Goal: Information Seeking & Learning: Learn about a topic

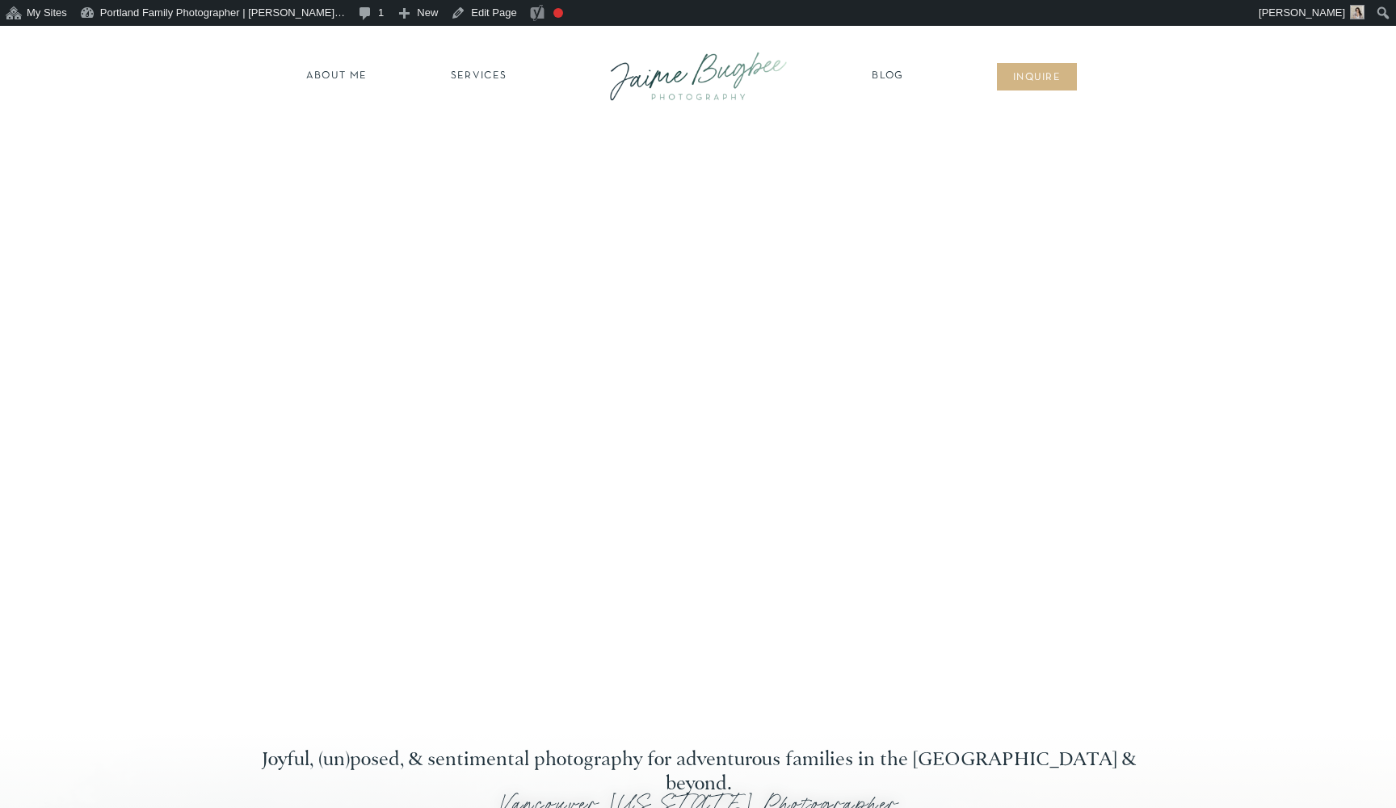
click at [876, 80] on nav "Blog" at bounding box center [888, 77] width 40 height 16
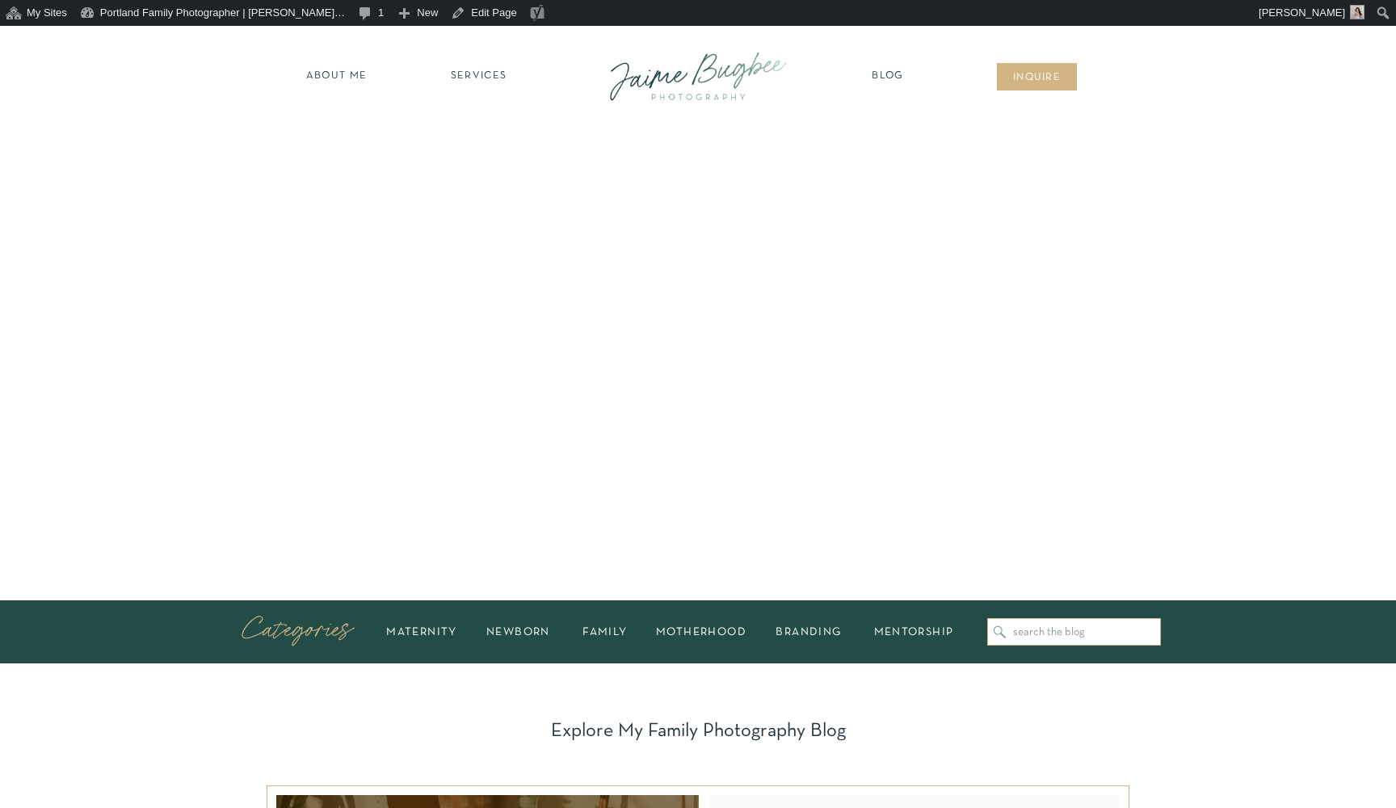
click at [1030, 632] on input "Search for:" at bounding box center [1083, 632] width 140 height 12
type input "prepare kids"
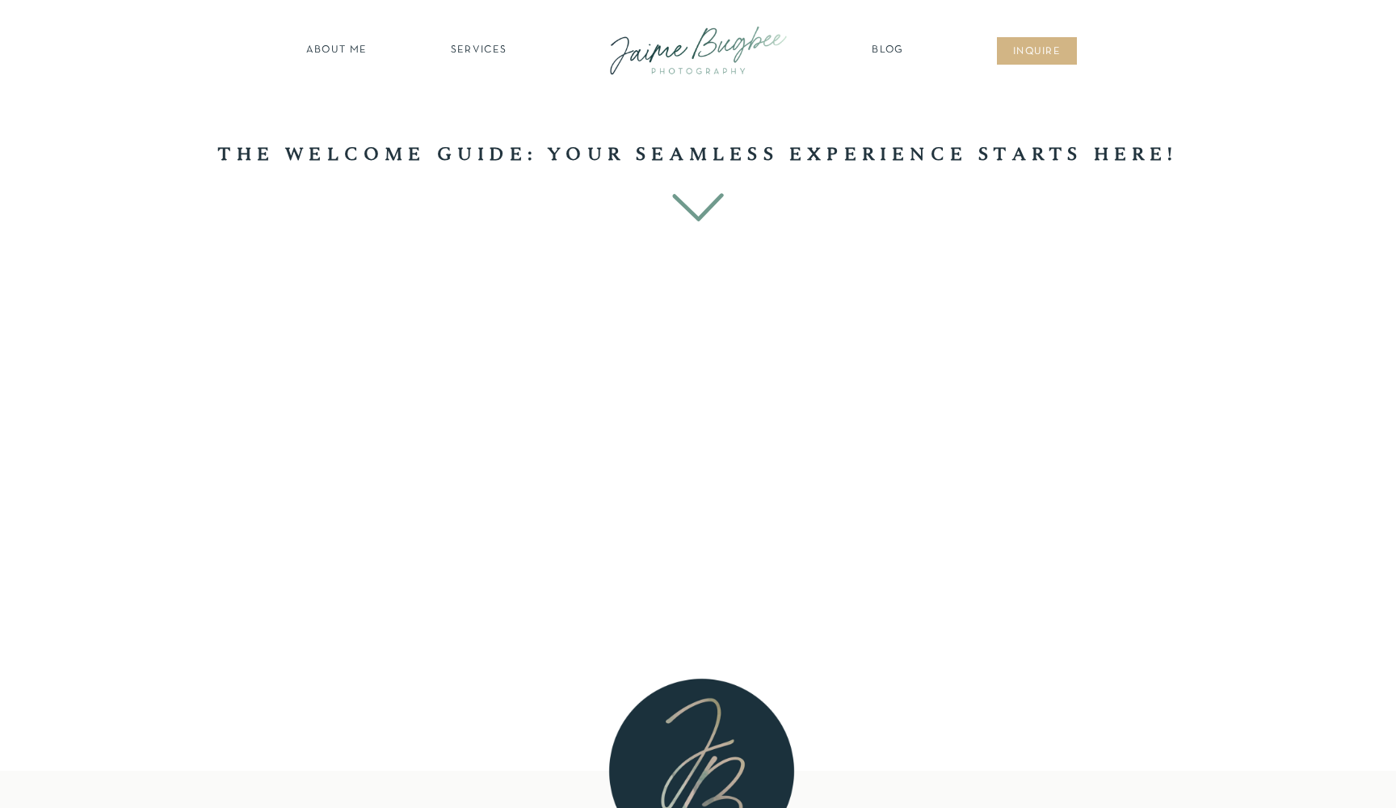
click at [697, 216] on icon at bounding box center [698, 207] width 52 height 28
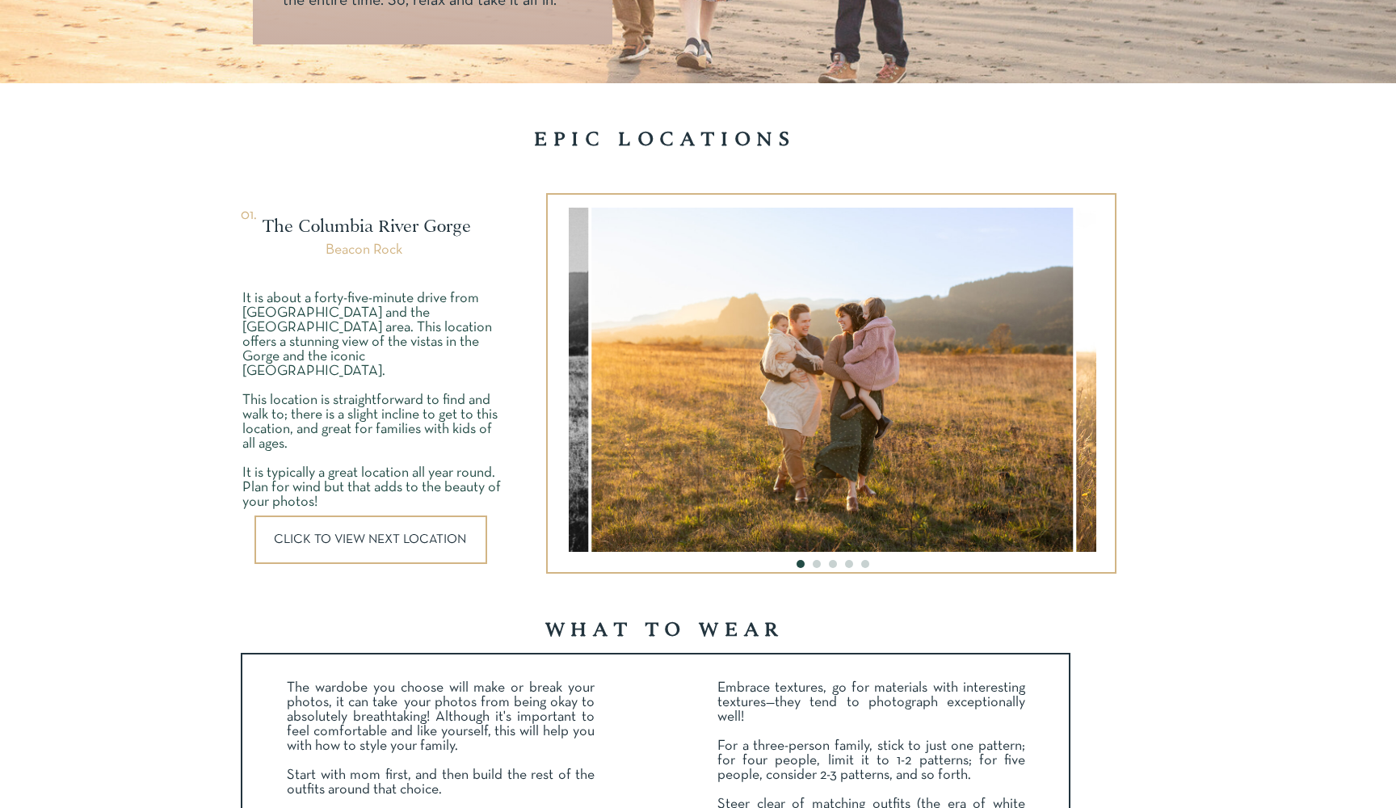
scroll to position [2098, 0]
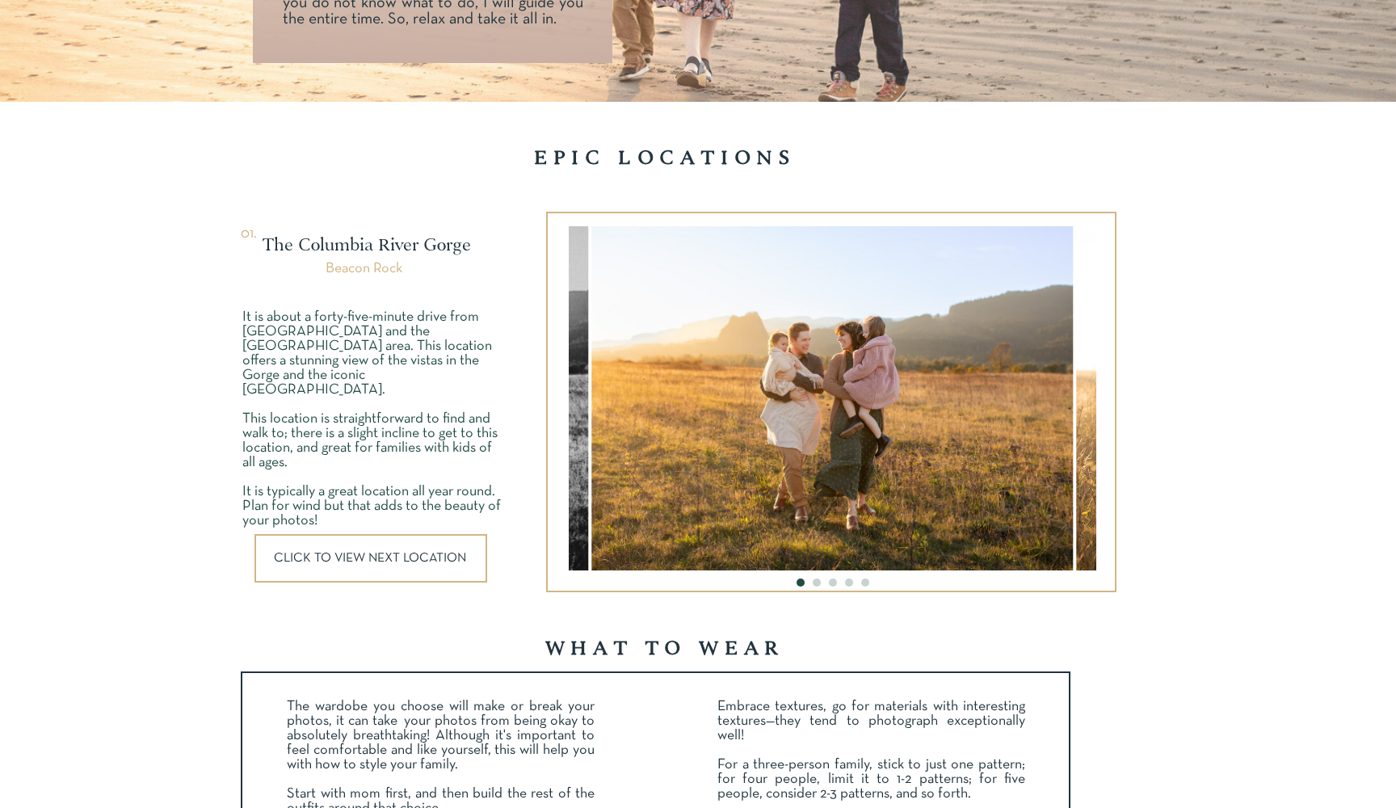
click at [439, 550] on div at bounding box center [370, 558] width 233 height 48
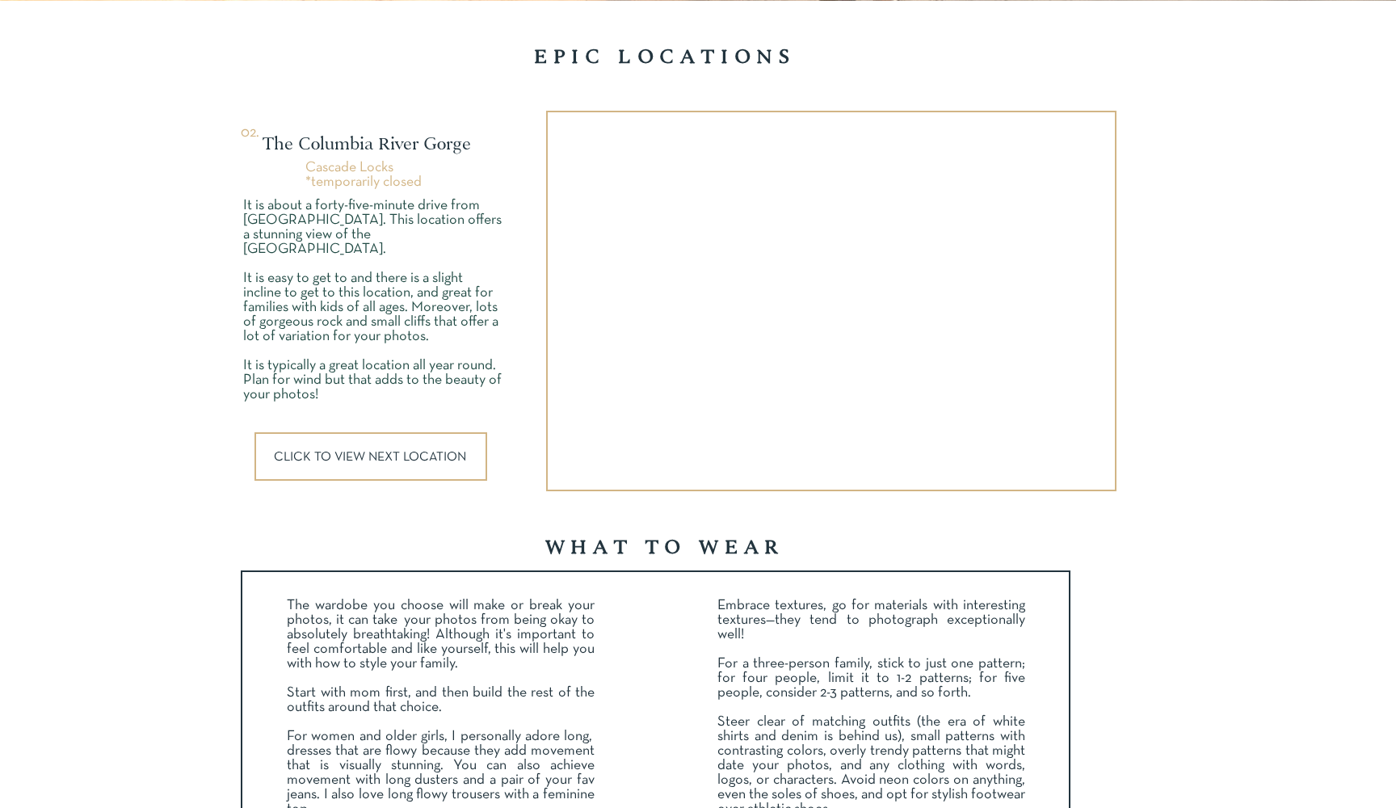
scroll to position [2200, 0]
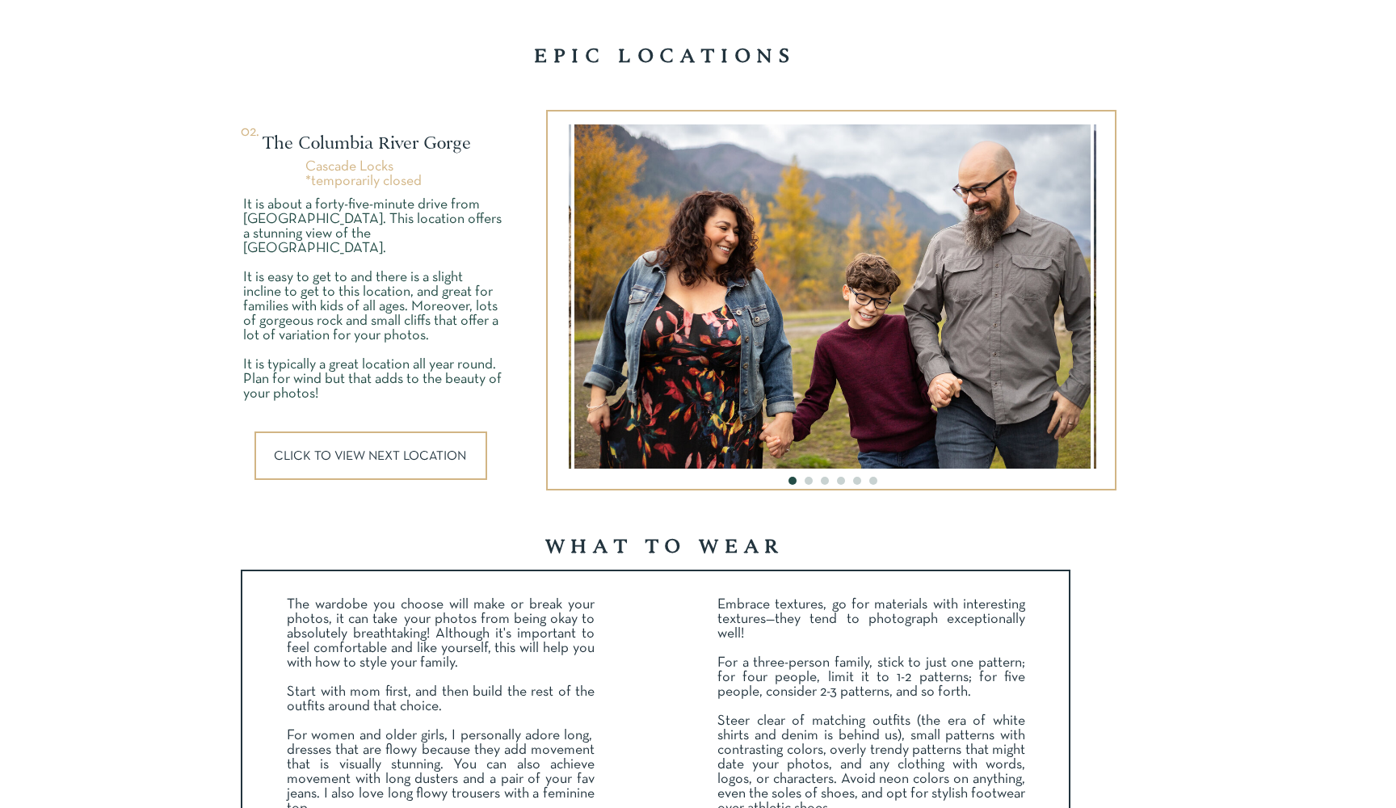
click at [411, 458] on p "CLICK TO VIEW NEXT LOCATION" at bounding box center [372, 456] width 197 height 12
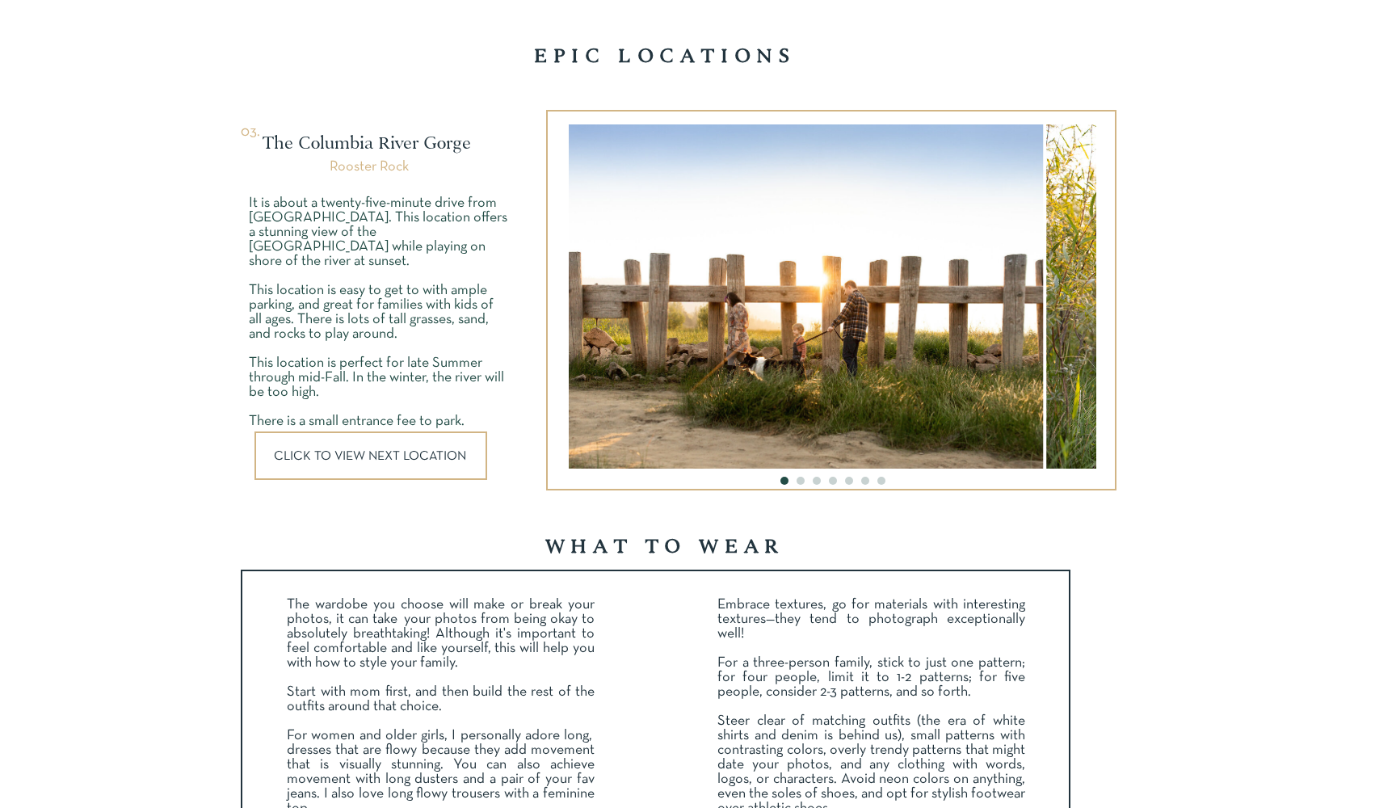
click at [628, 372] on img at bounding box center [801, 296] width 481 height 344
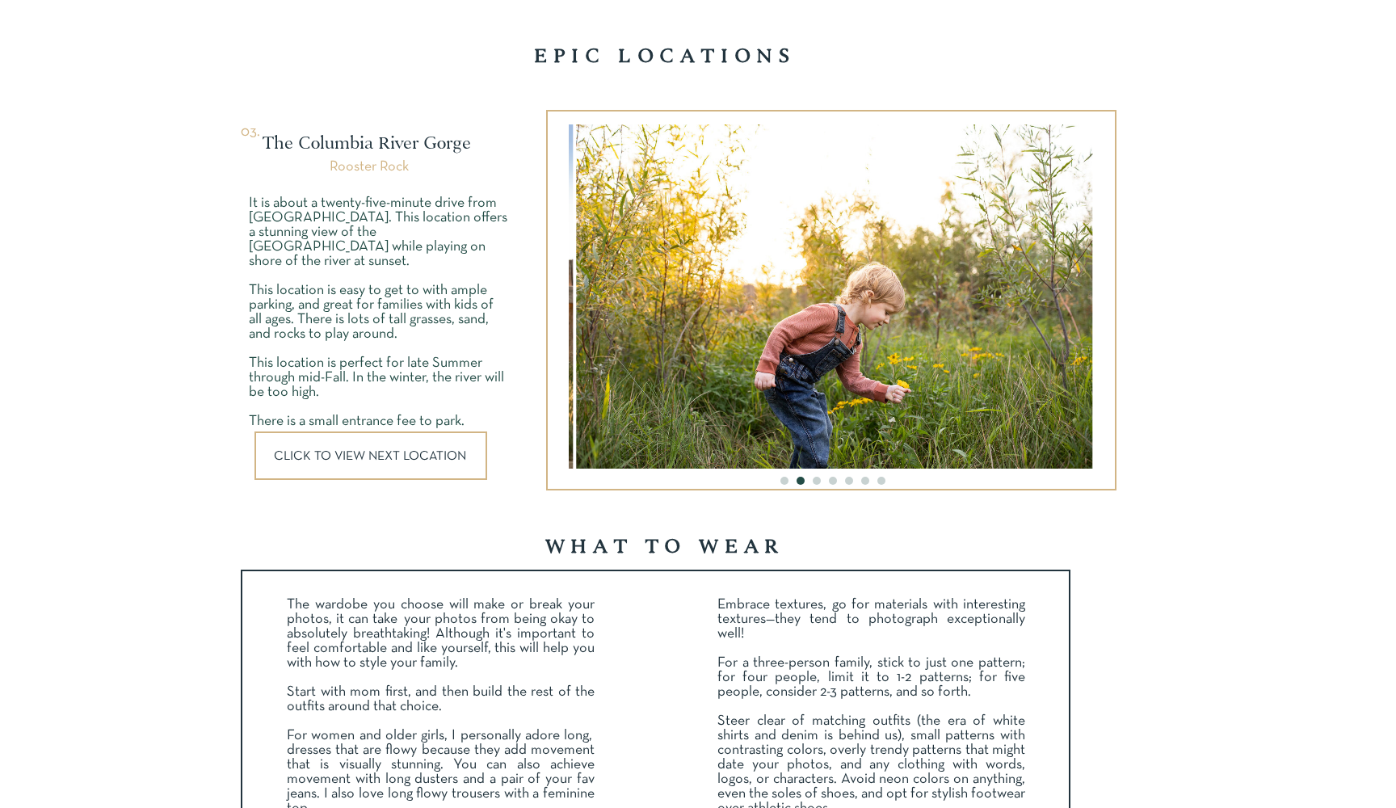
click at [775, 344] on img at bounding box center [835, 296] width 516 height 344
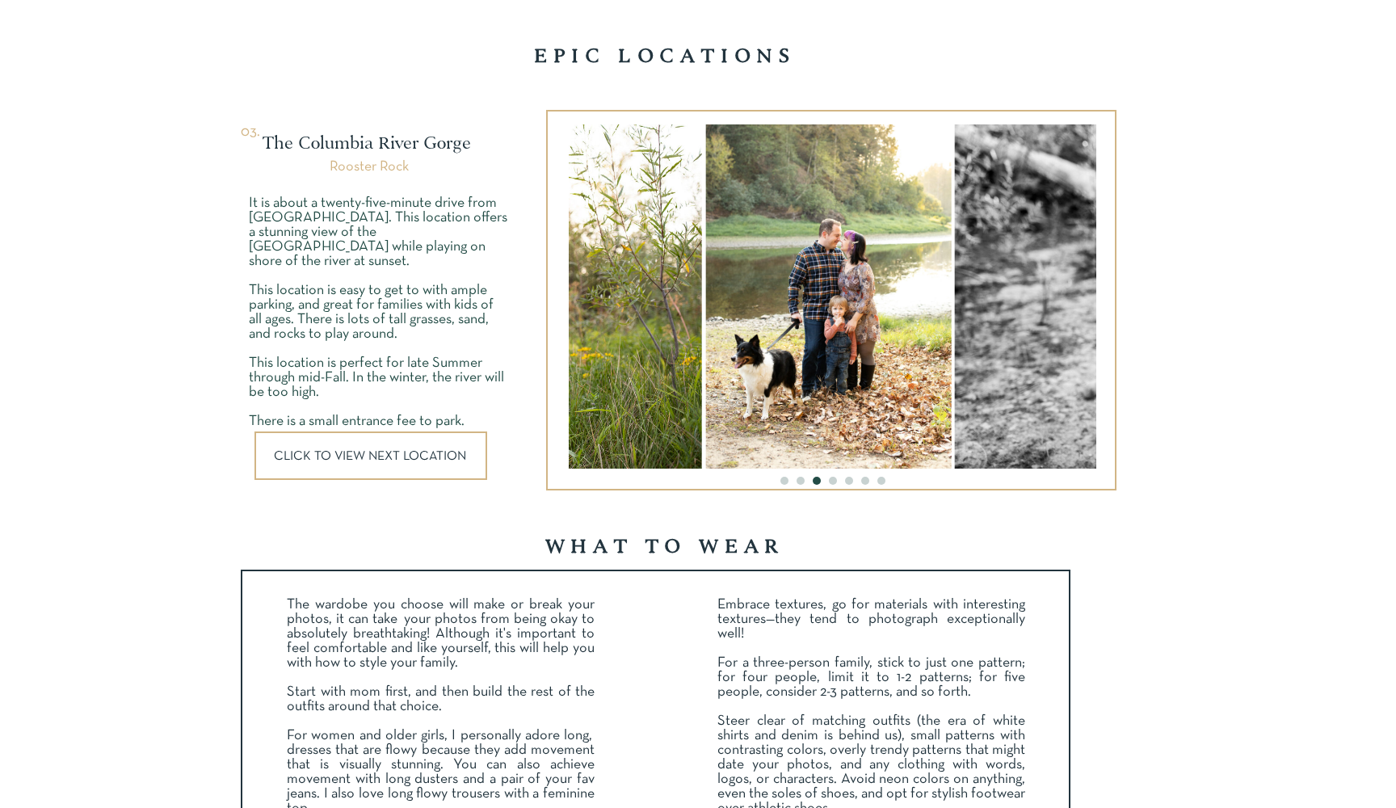
click at [758, 342] on img at bounding box center [828, 296] width 246 height 344
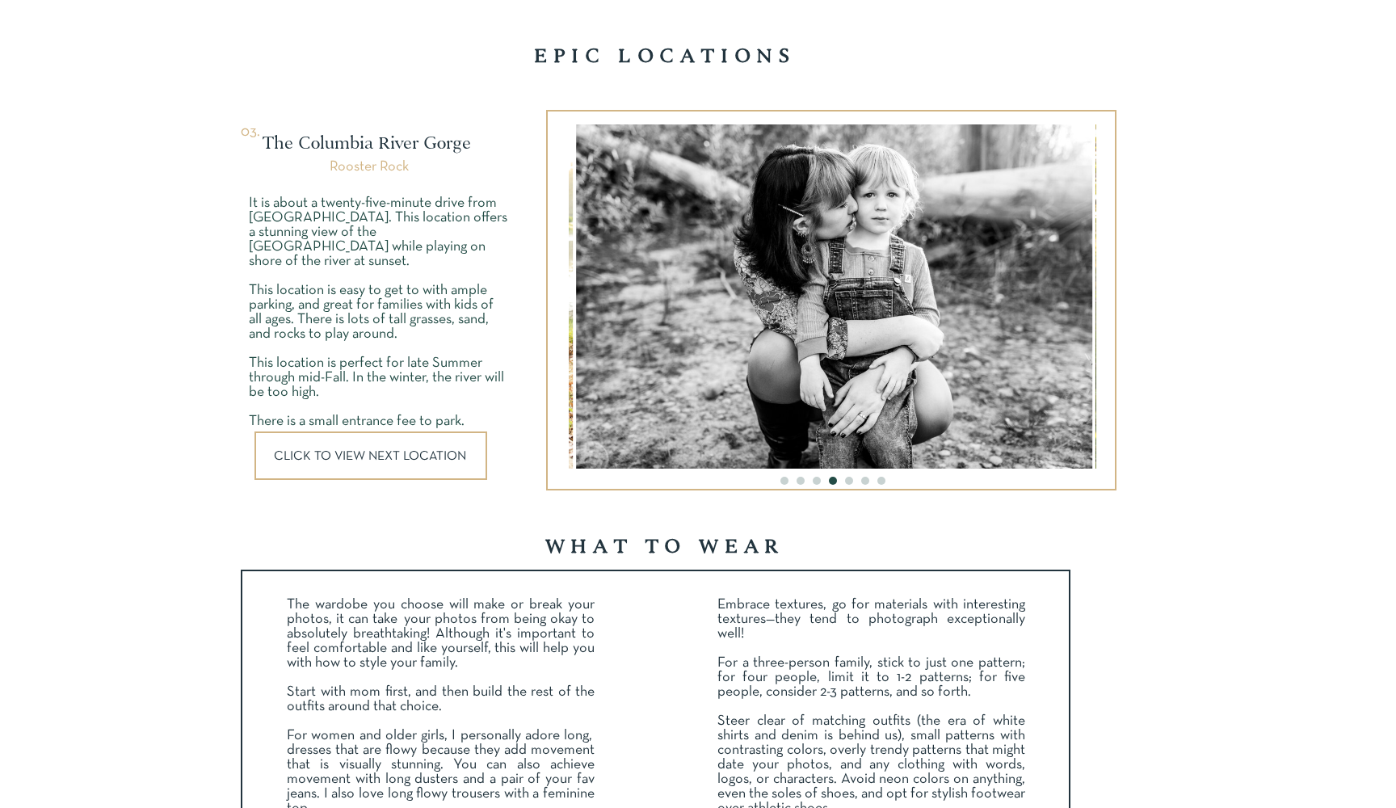
click at [750, 315] on img at bounding box center [834, 296] width 516 height 344
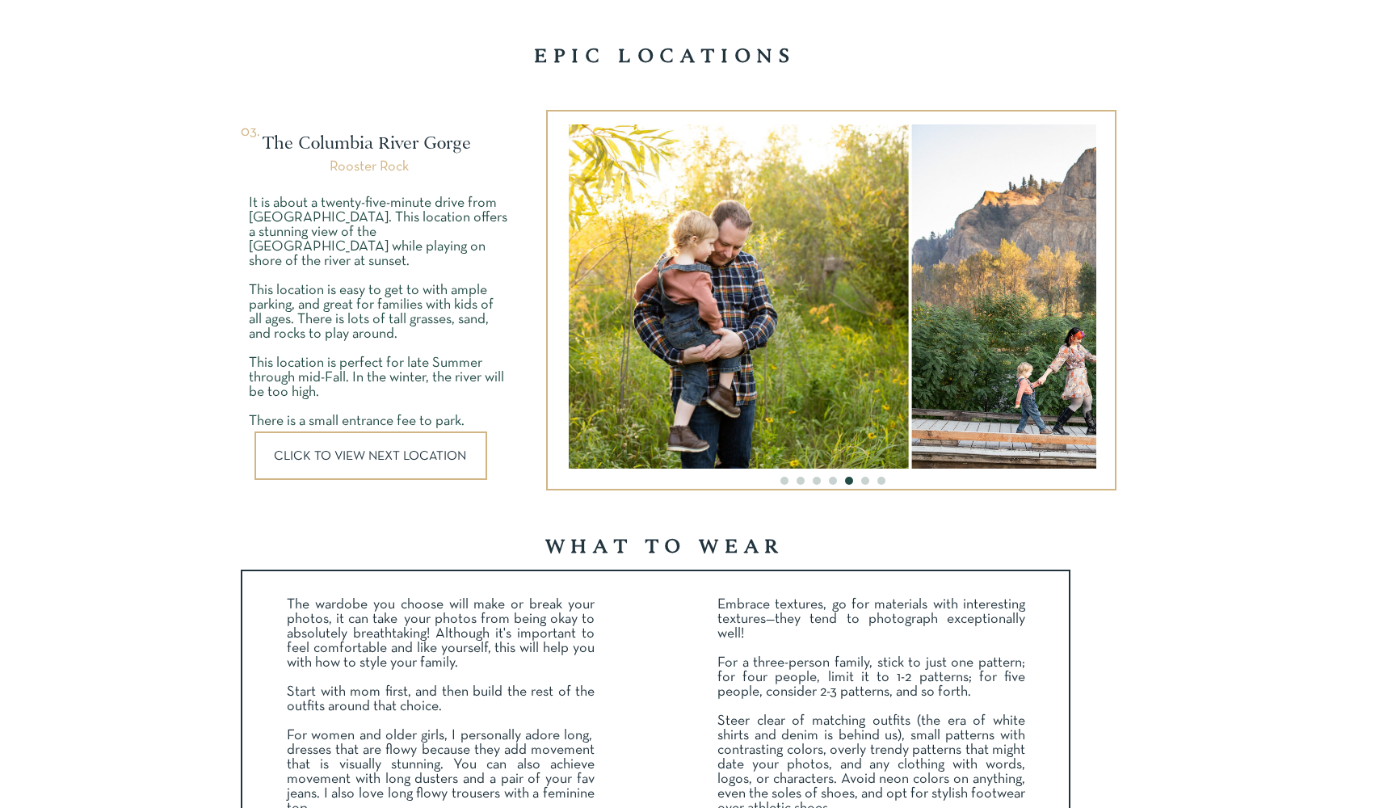
click at [762, 311] on img at bounding box center [666, 296] width 481 height 344
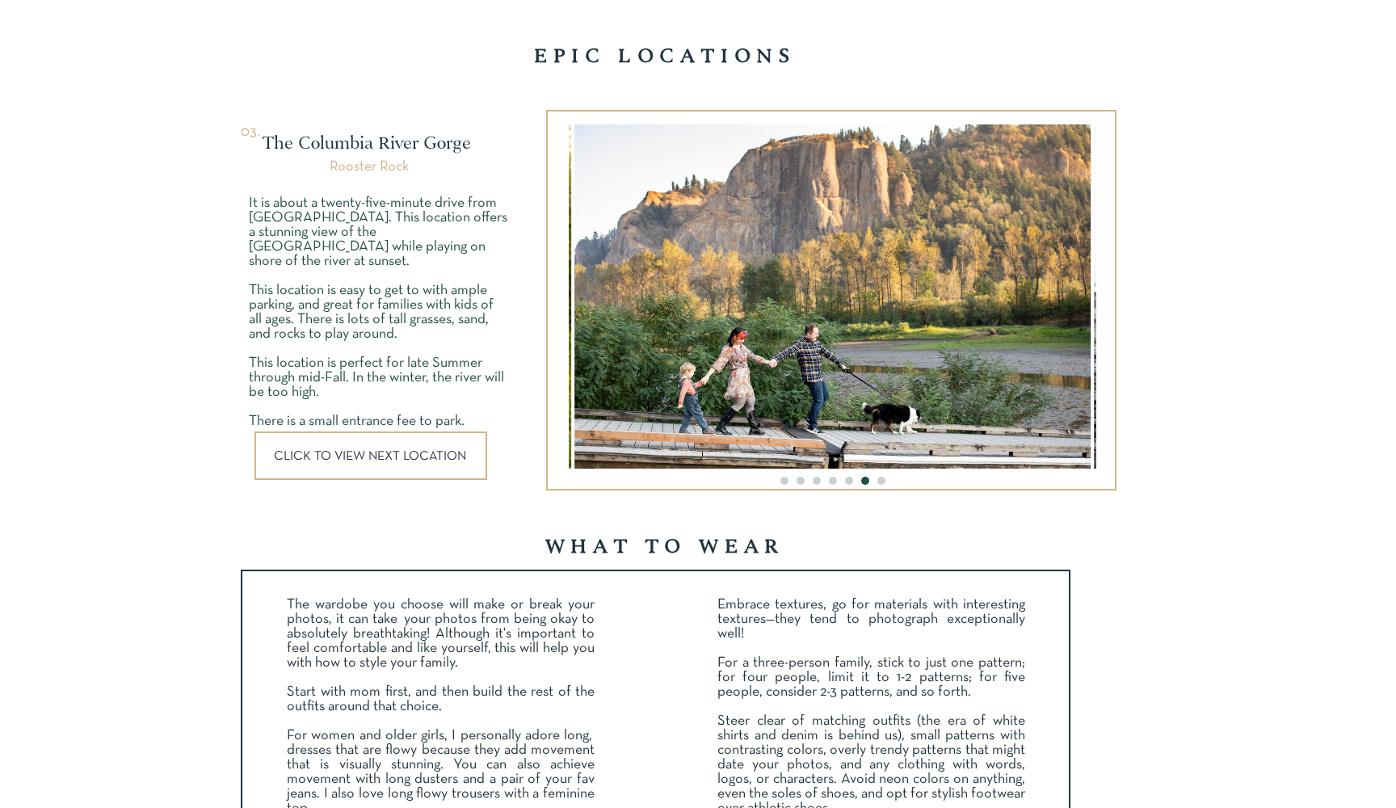
click at [781, 312] on img at bounding box center [832, 296] width 516 height 344
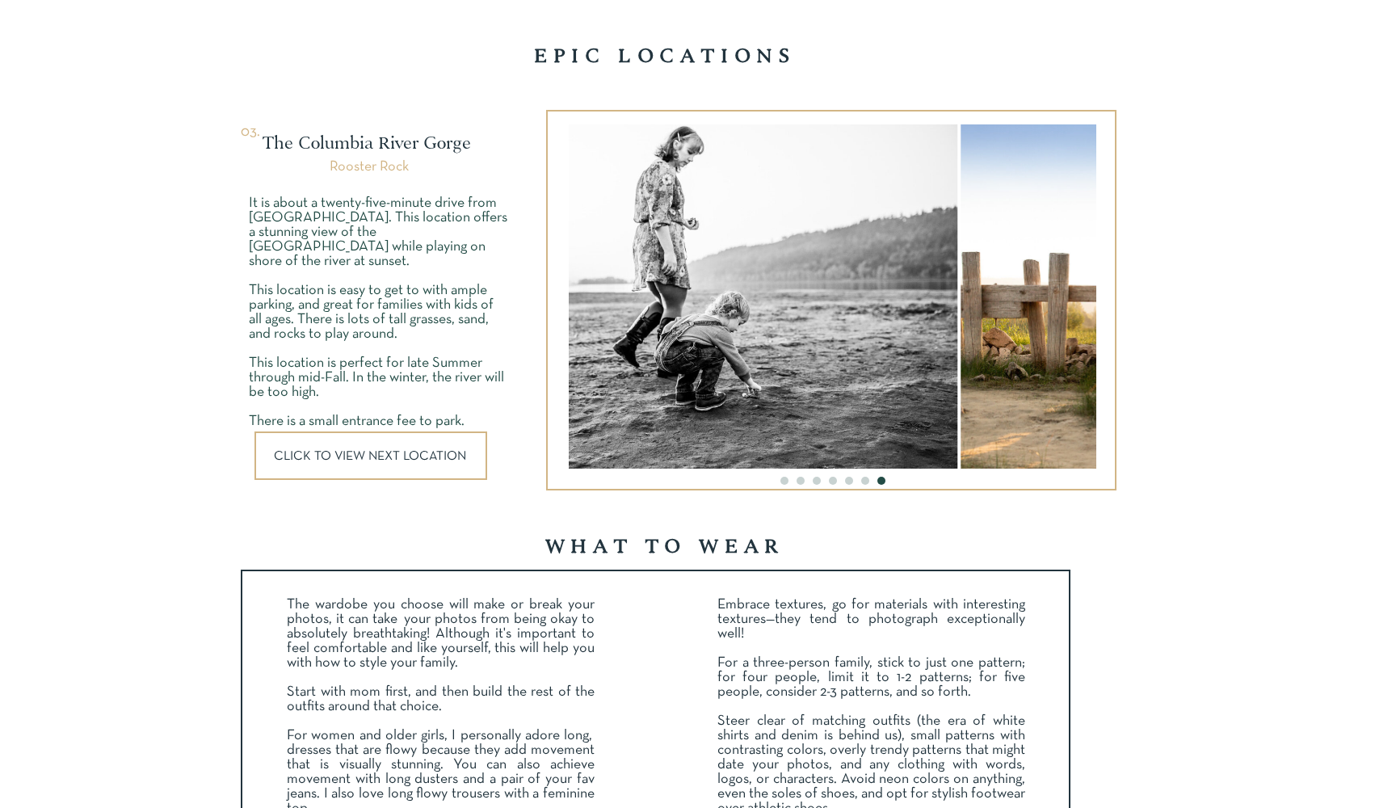
click at [692, 289] on img at bounding box center [699, 296] width 516 height 344
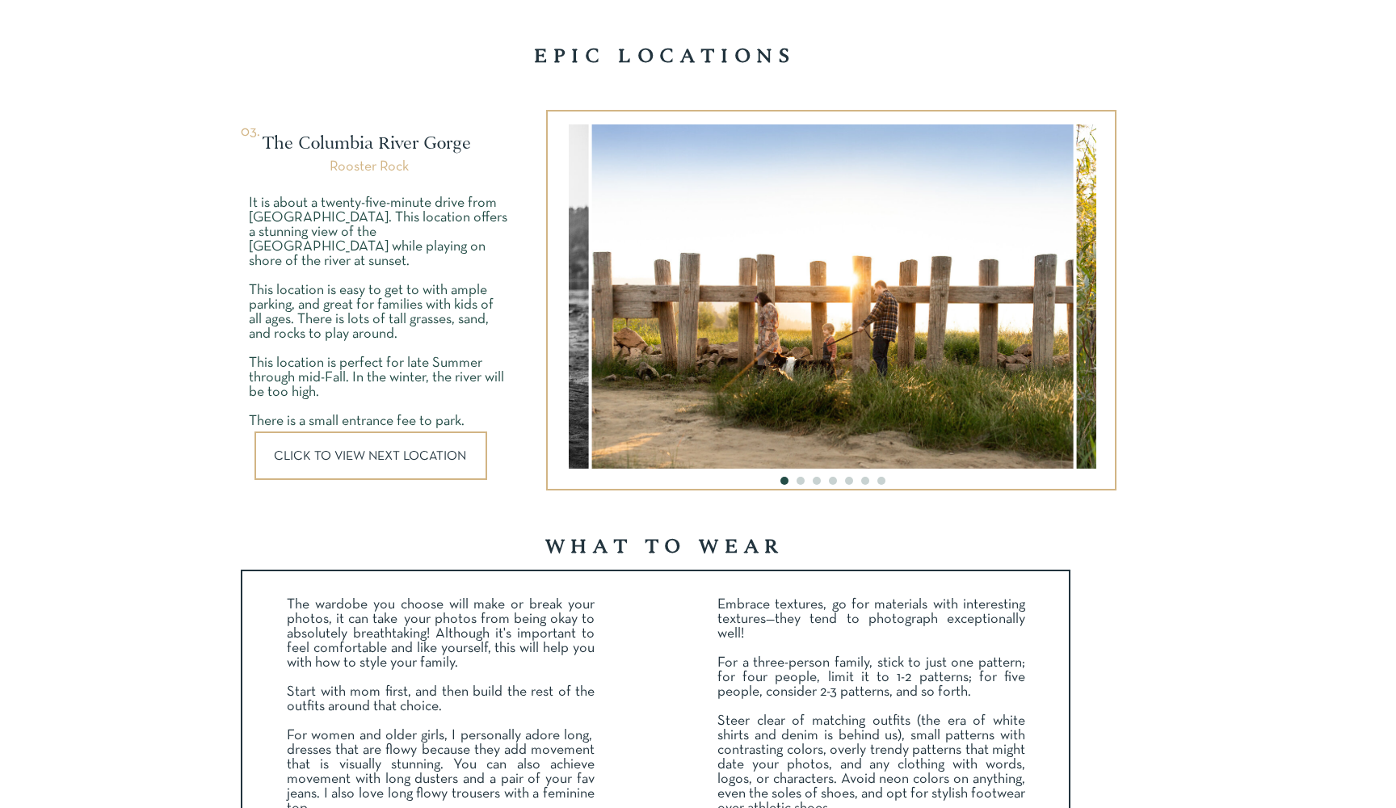
click at [713, 313] on img at bounding box center [832, 296] width 481 height 344
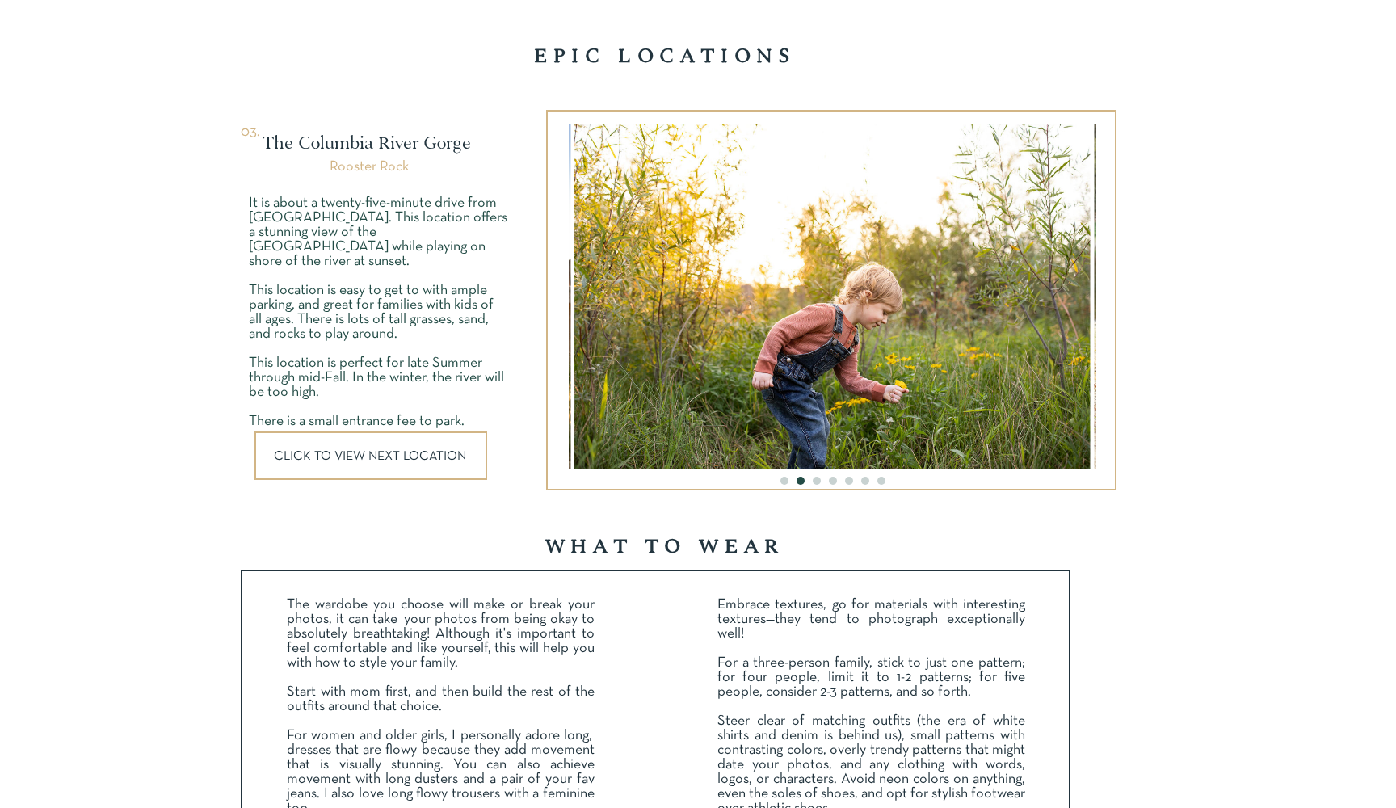
click at [311, 458] on p "CLICK TO VIEW NEXT LOCATION" at bounding box center [372, 456] width 197 height 12
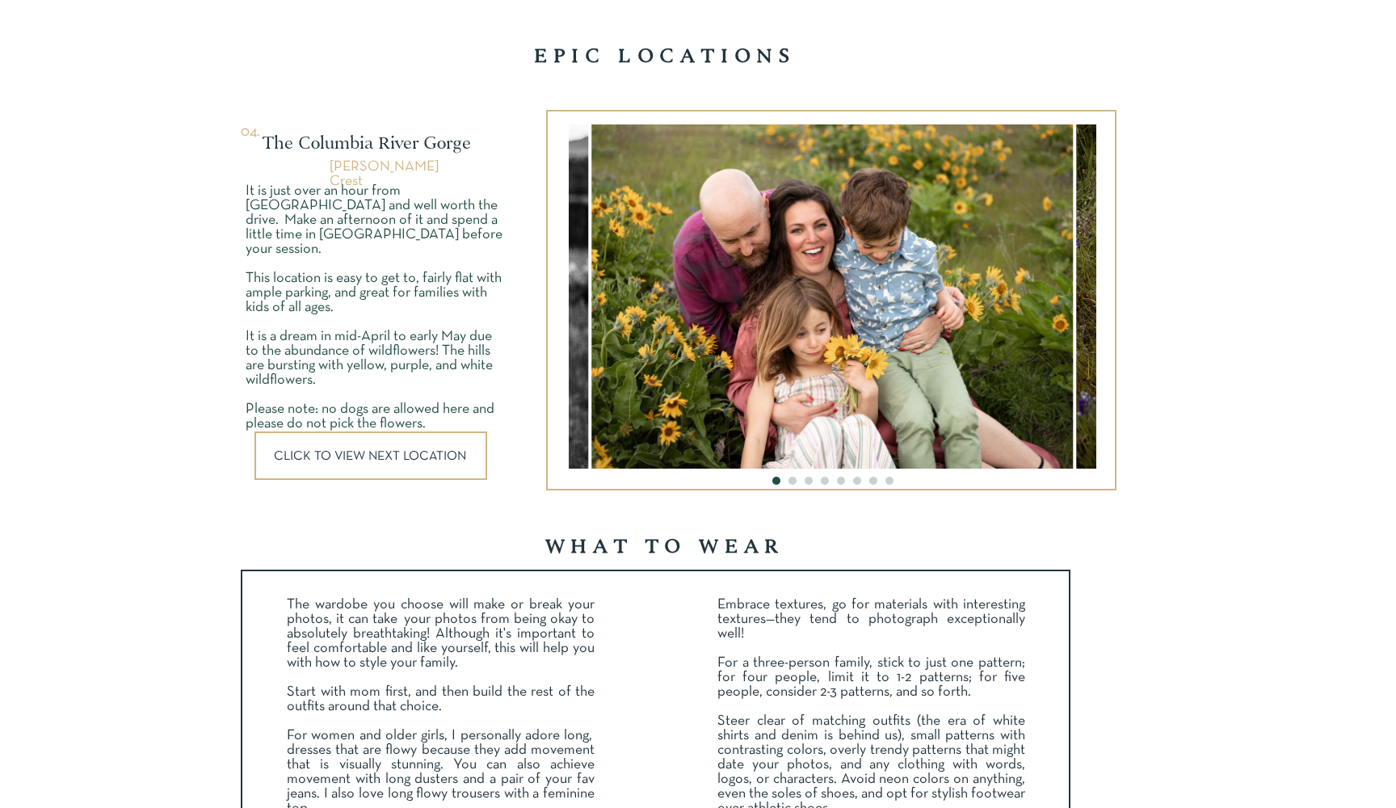
click at [311, 458] on p "CLICK TO VIEW NEXT LOCATION" at bounding box center [372, 456] width 197 height 12
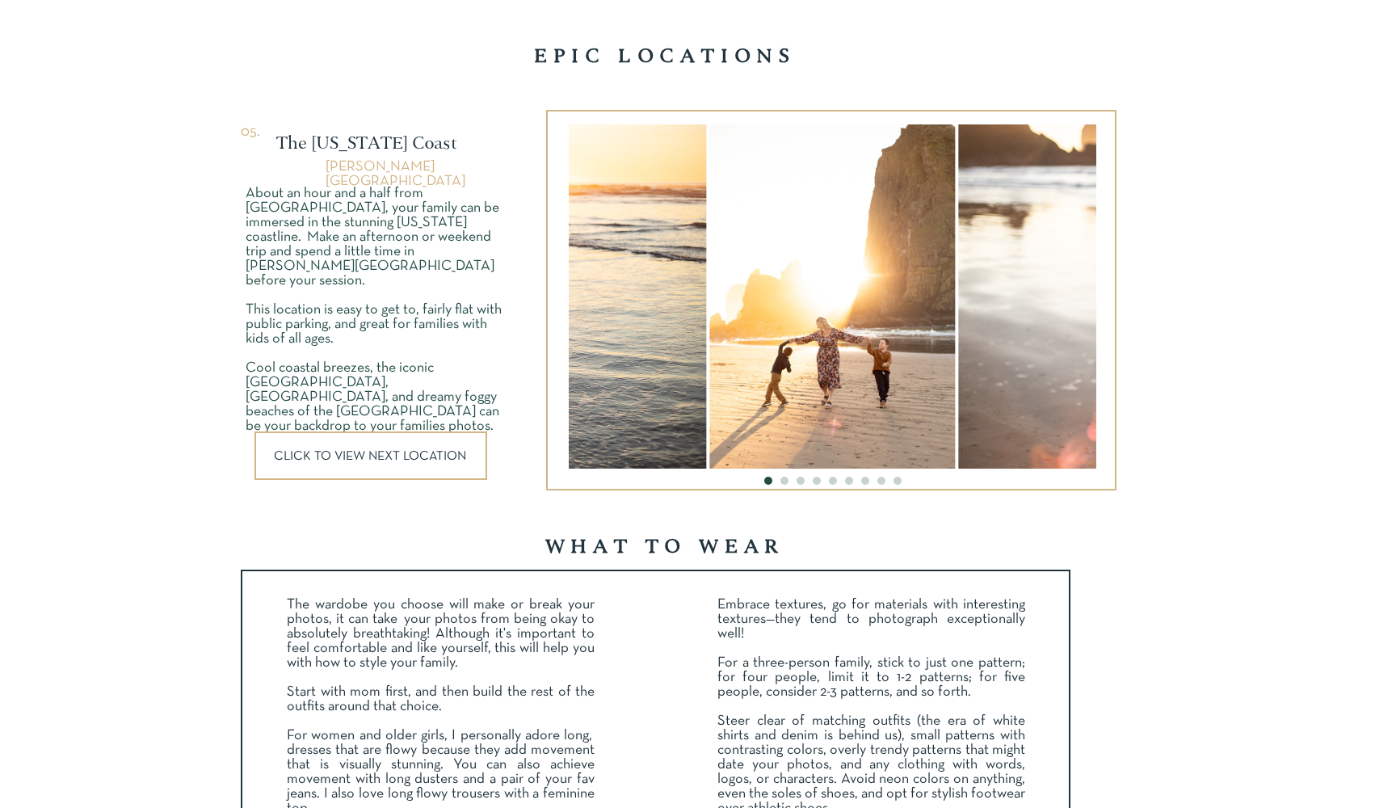
click at [330, 458] on p "CLICK TO VIEW NEXT LOCATION" at bounding box center [372, 456] width 197 height 12
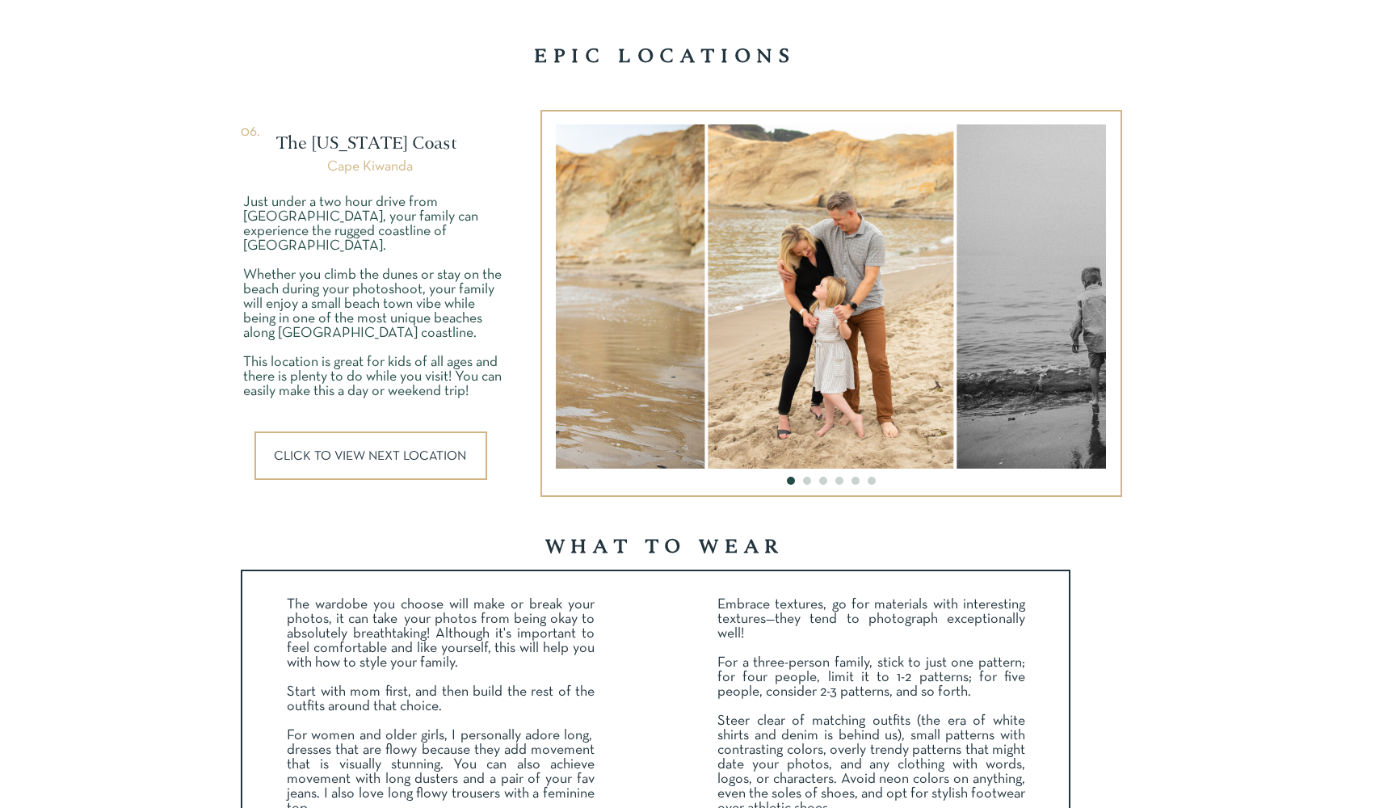
click at [330, 458] on p "CLICK TO VIEW NEXT LOCATION" at bounding box center [372, 456] width 197 height 12
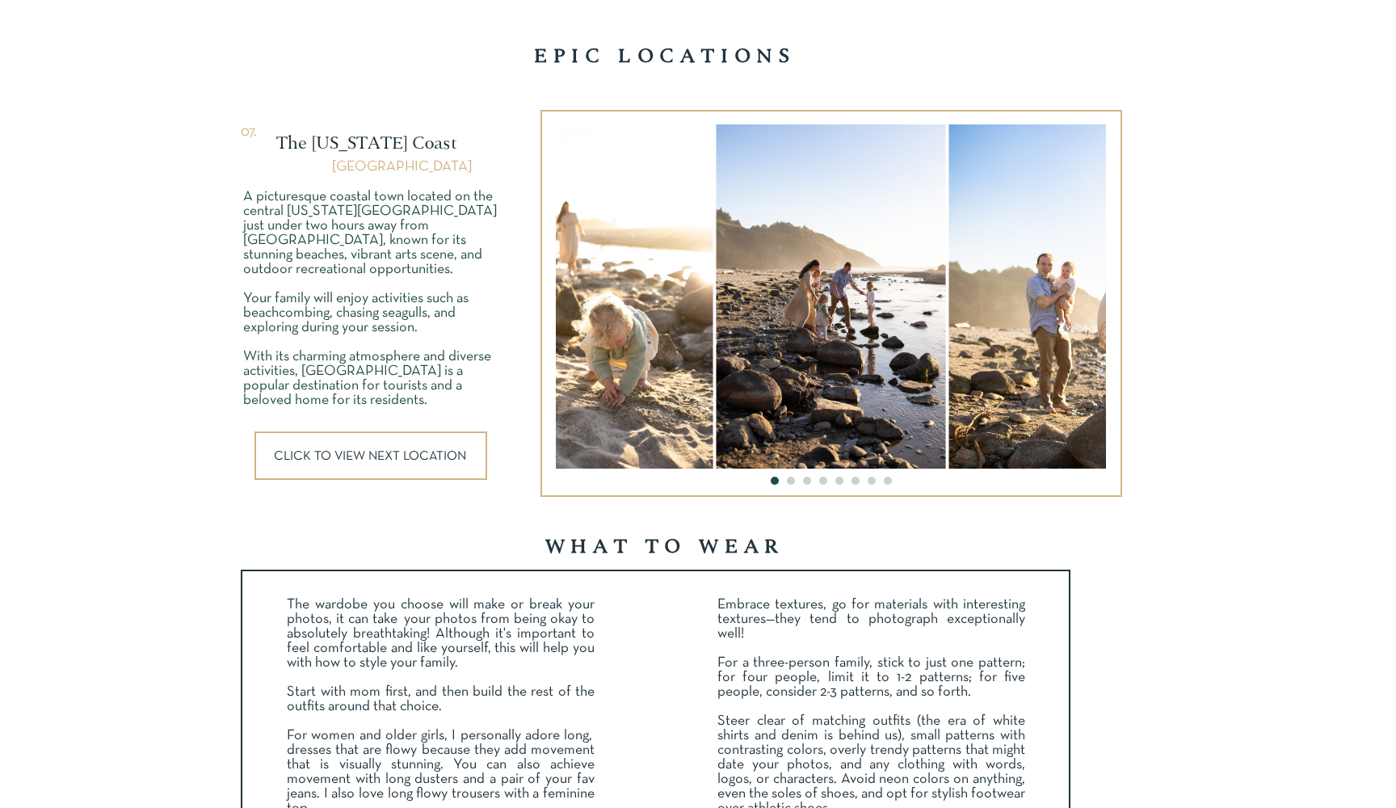
click at [330, 458] on p "CLICK TO VIEW NEXT LOCATION" at bounding box center [372, 456] width 197 height 12
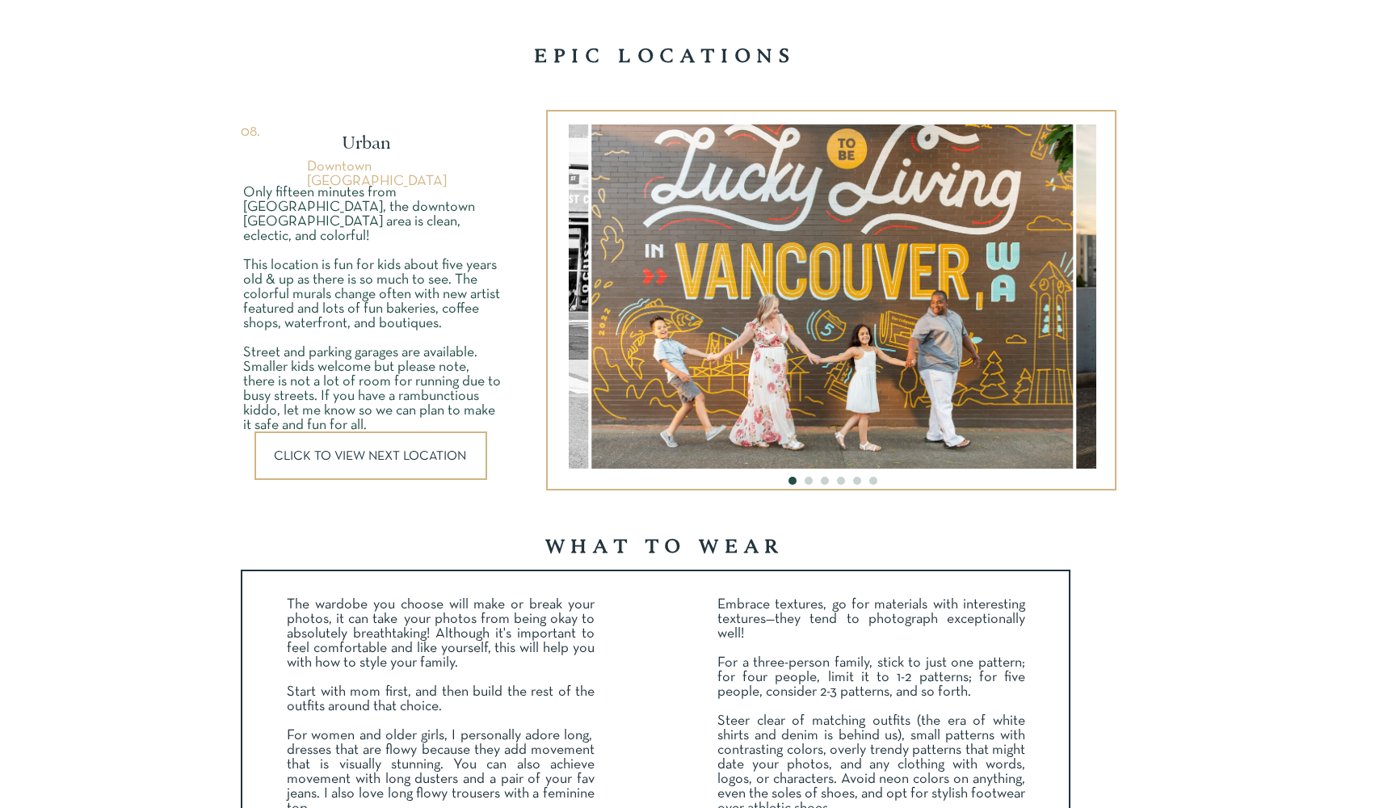
click at [330, 458] on p "CLICK TO VIEW NEXT LOCATION" at bounding box center [372, 456] width 197 height 12
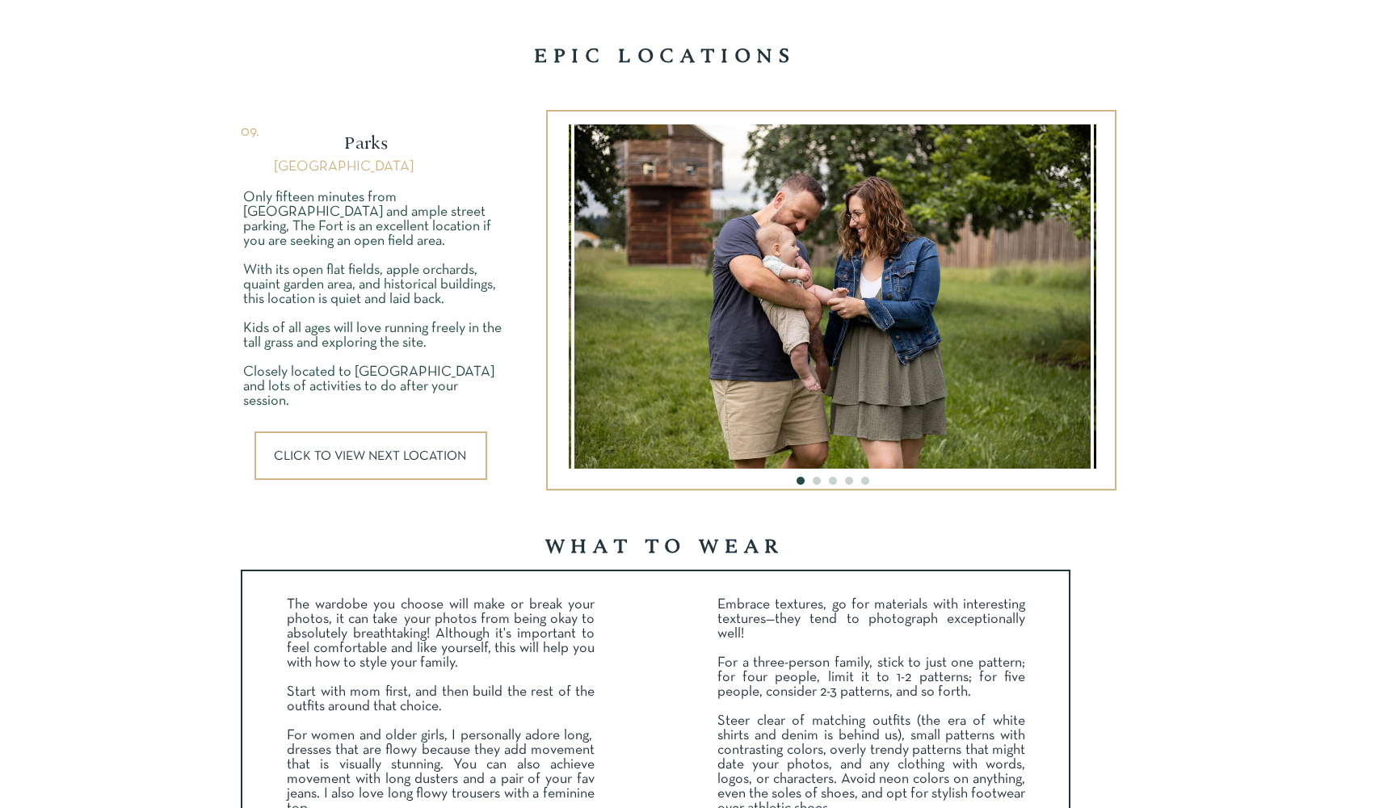
click at [330, 458] on p "CLICK TO VIEW NEXT LOCATION" at bounding box center [372, 456] width 197 height 12
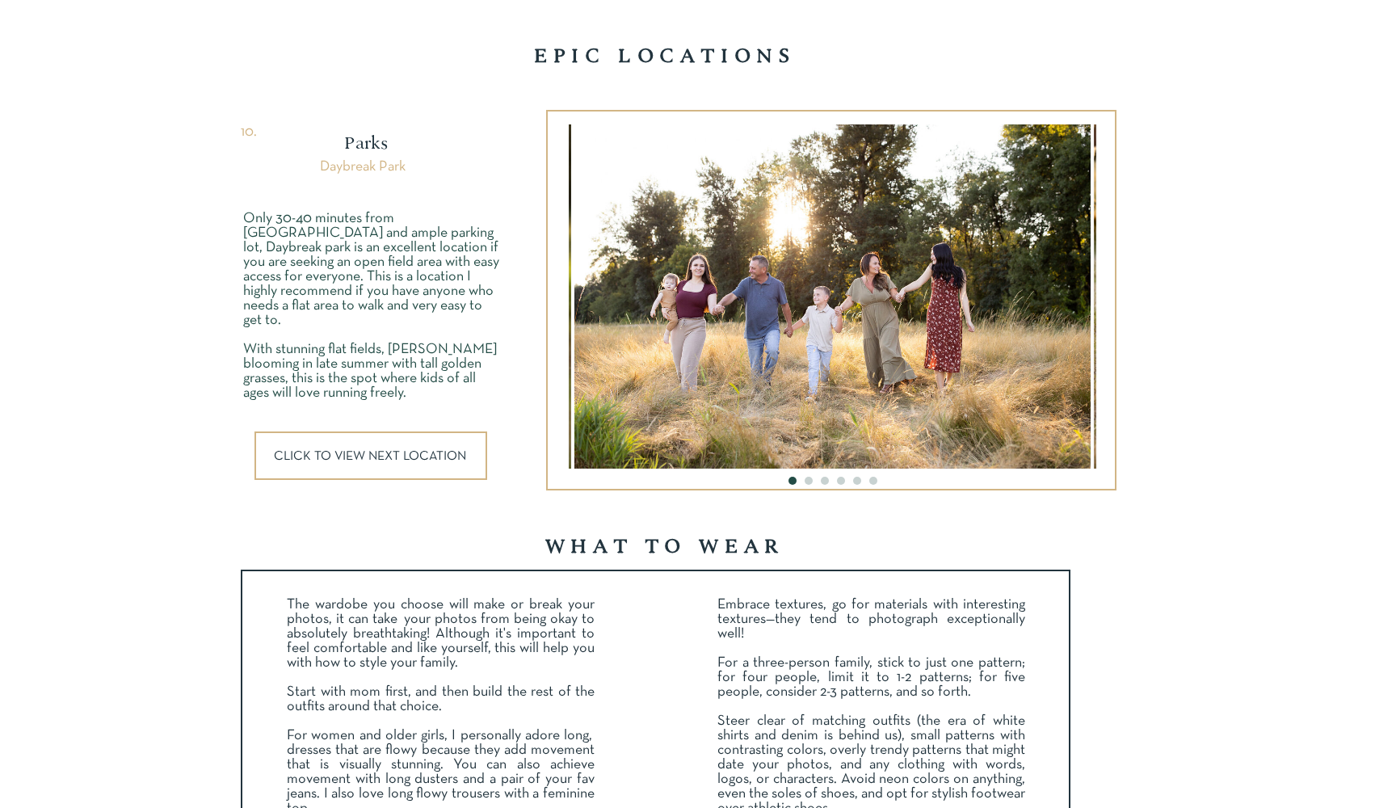
click at [330, 458] on p "CLICK TO VIEW NEXT LOCATION" at bounding box center [372, 456] width 197 height 12
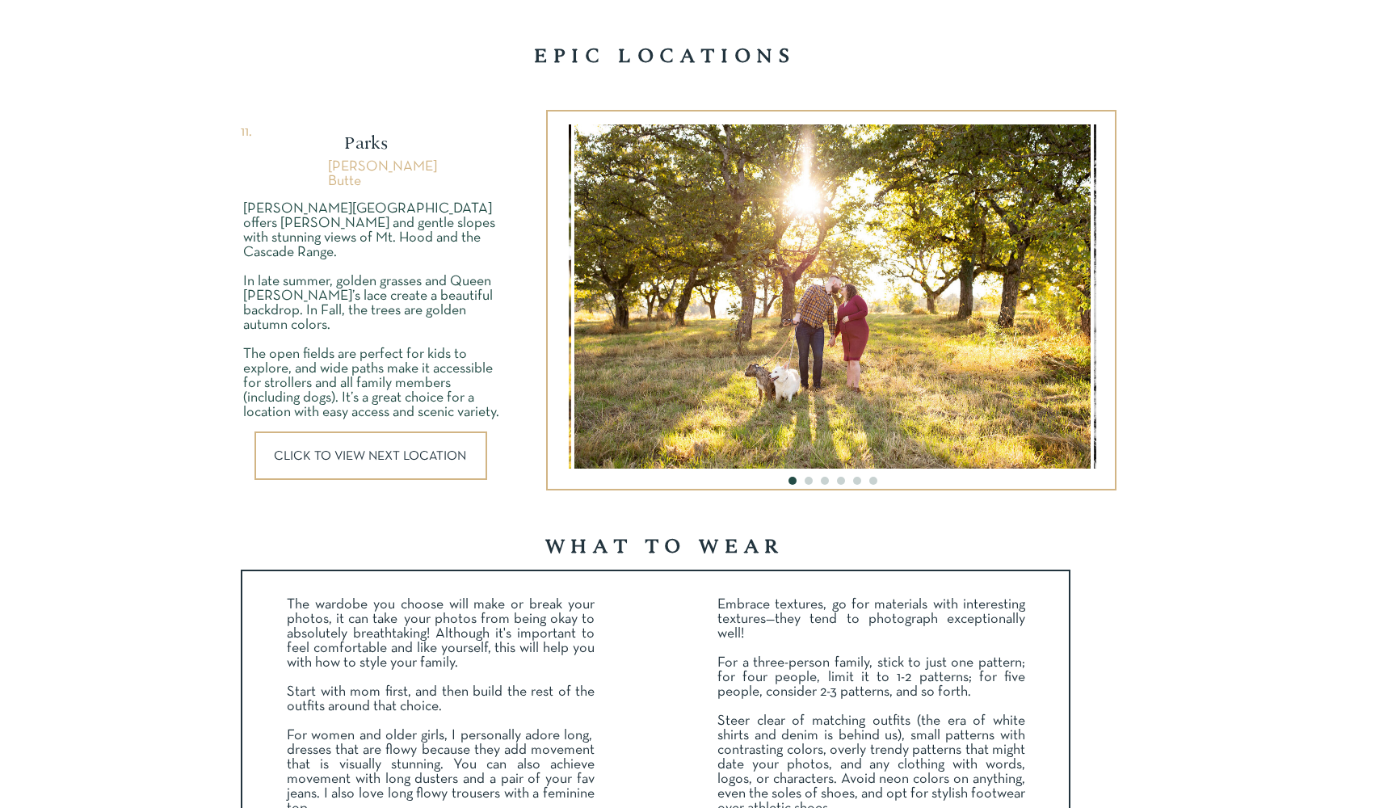
click at [330, 458] on p "CLICK TO VIEW NEXT LOCATION" at bounding box center [372, 456] width 197 height 12
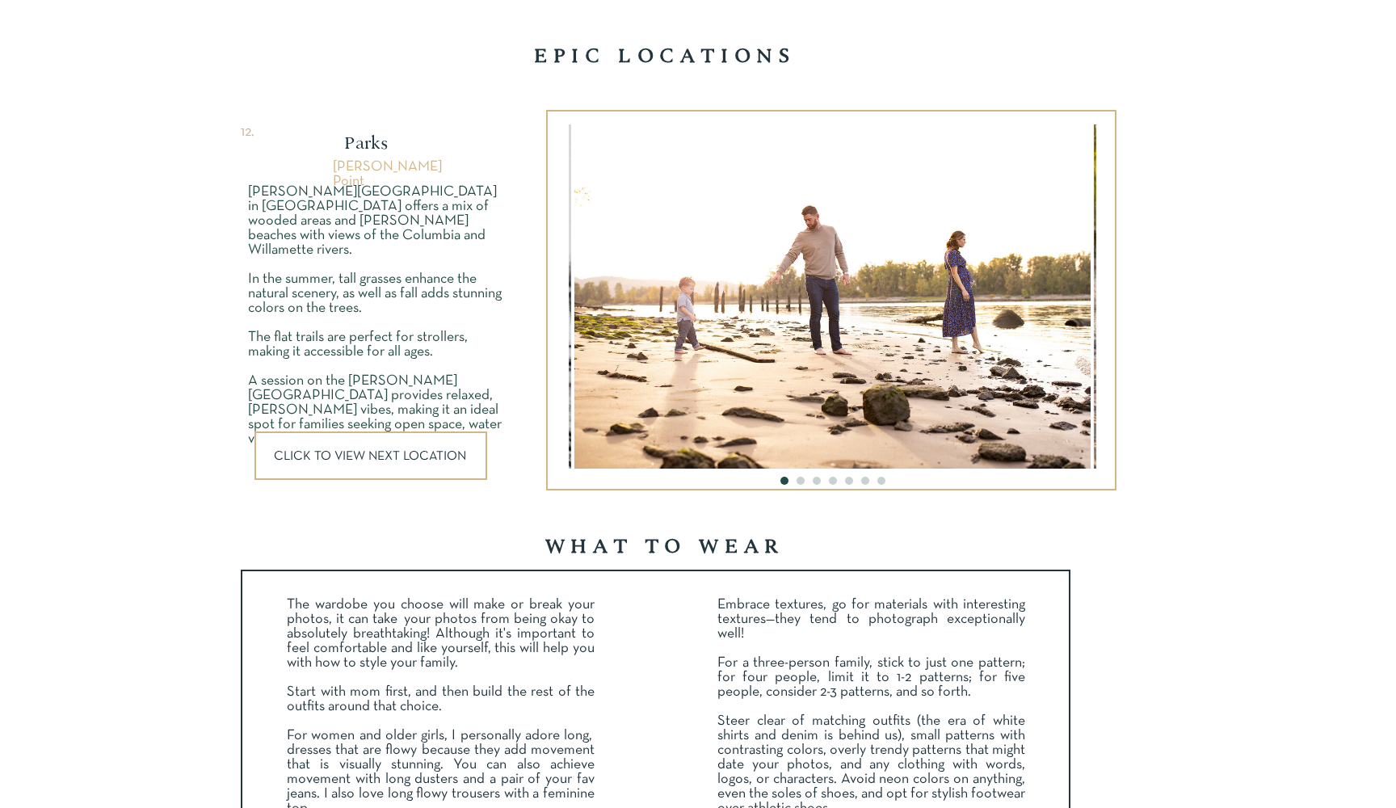
click at [330, 458] on p "CLICK TO VIEW NEXT LOCATION" at bounding box center [372, 456] width 197 height 12
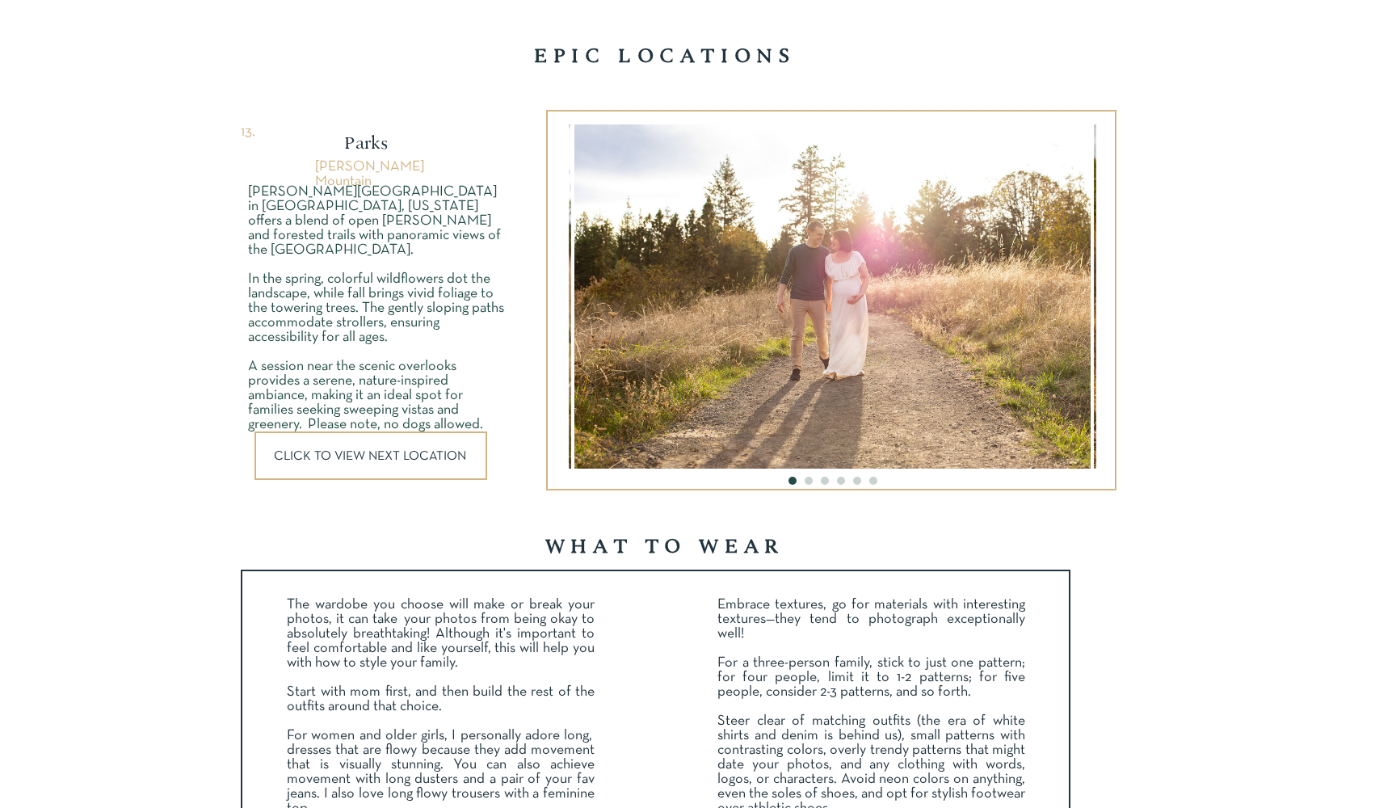
click at [330, 458] on p "CLICK TO VIEW NEXT LOCATION" at bounding box center [372, 456] width 197 height 12
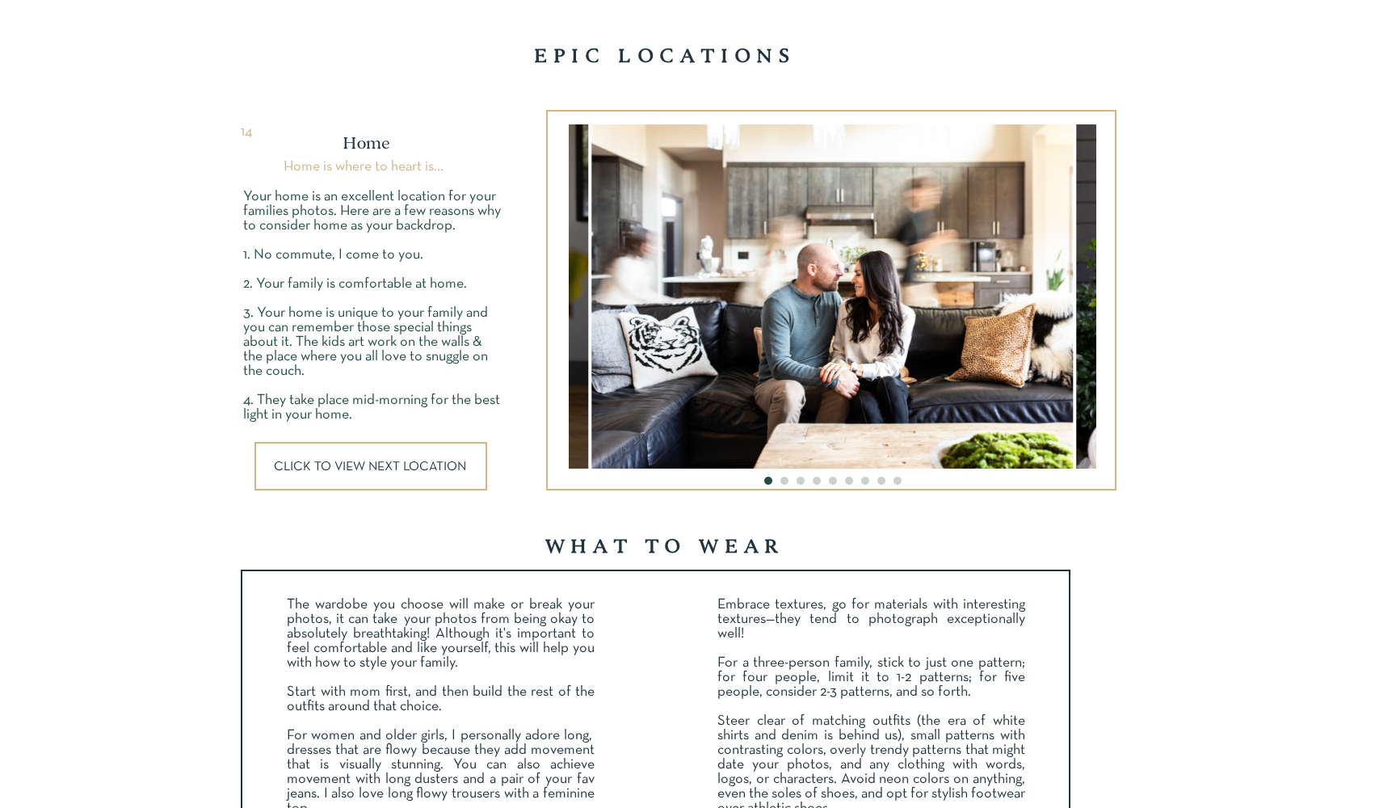
click at [330, 458] on div at bounding box center [370, 466] width 233 height 48
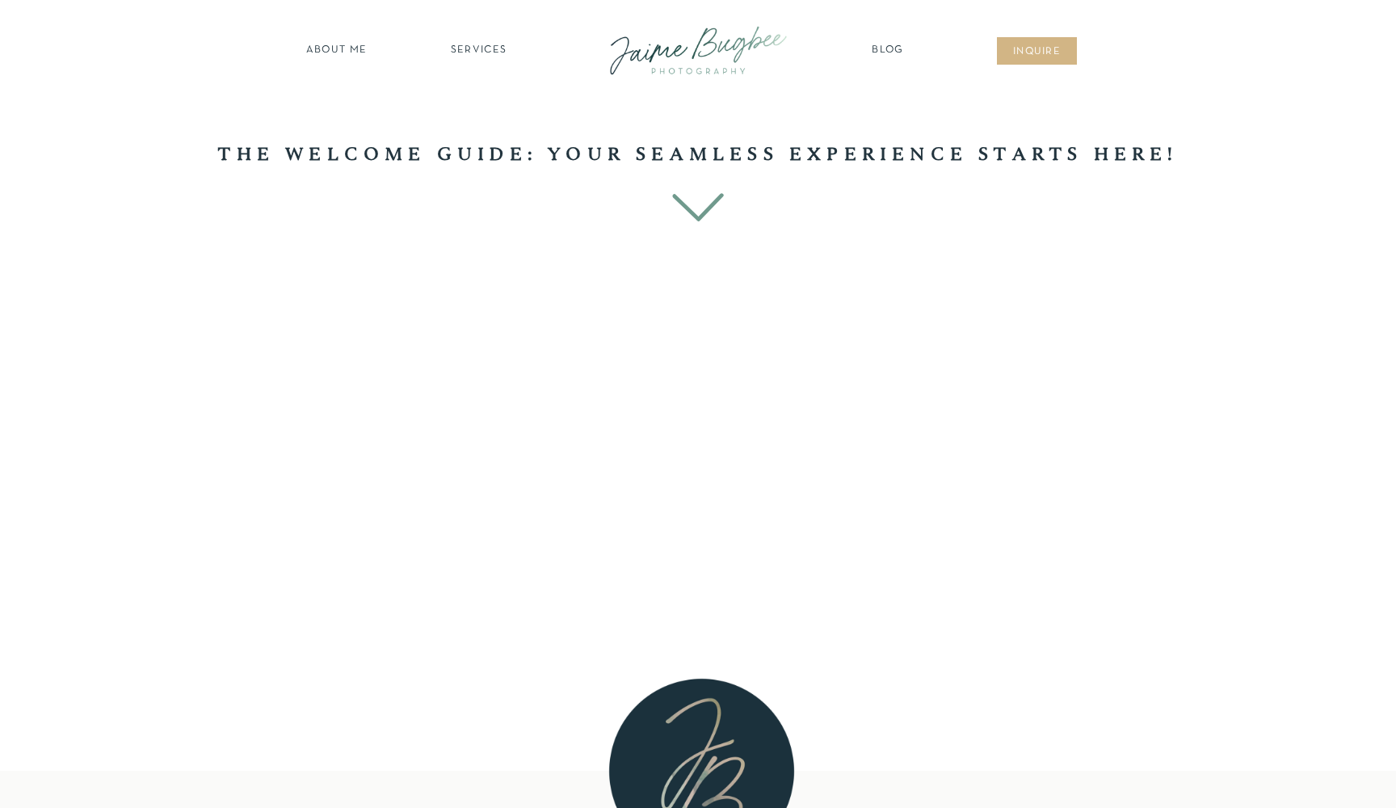
scroll to position [0, 0]
